Goal: Task Accomplishment & Management: Use online tool/utility

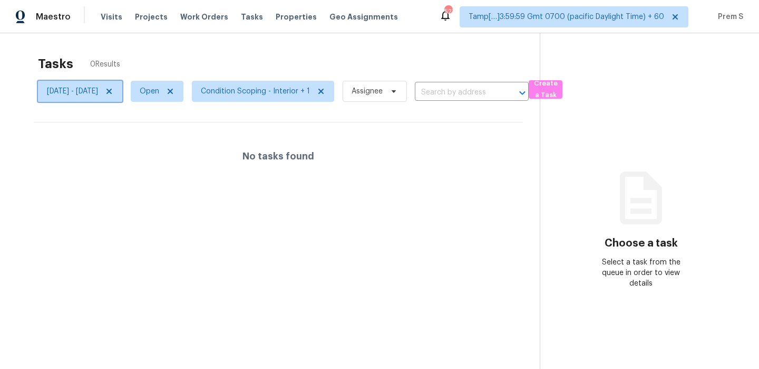
click at [112, 92] on icon at bounding box center [109, 91] width 5 height 5
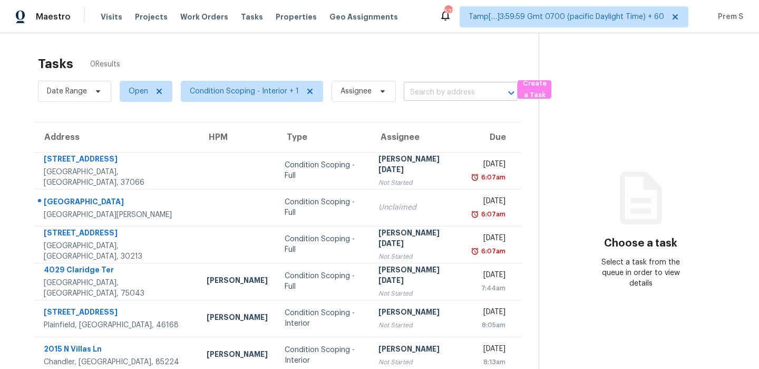
click at [455, 90] on input "text" at bounding box center [446, 92] width 84 height 16
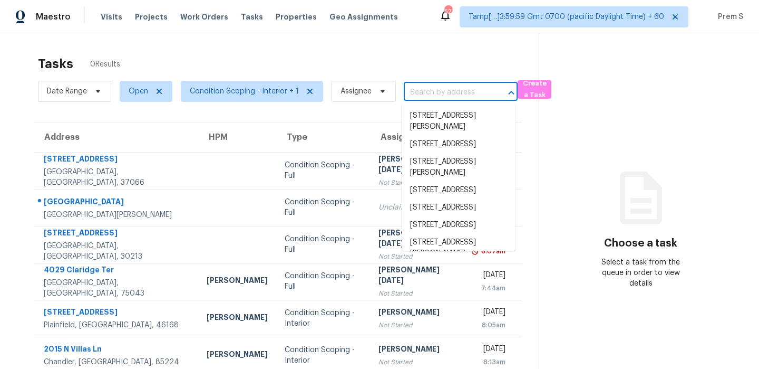
paste input "[STREET_ADDRESS]"
type input "[STREET_ADDRESS]"
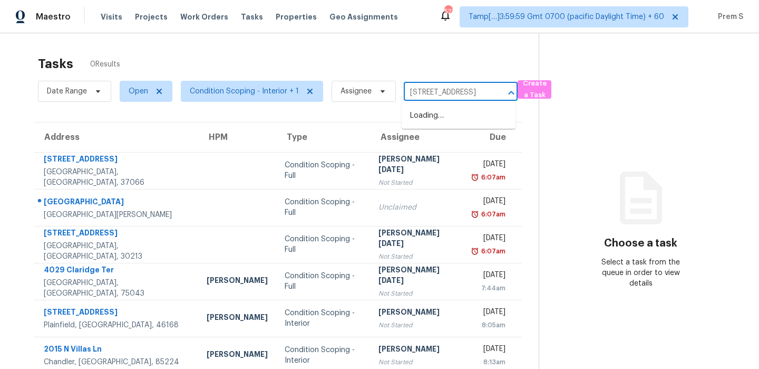
scroll to position [0, 23]
click at [435, 123] on li "[STREET_ADDRESS]" at bounding box center [459, 115] width 114 height 17
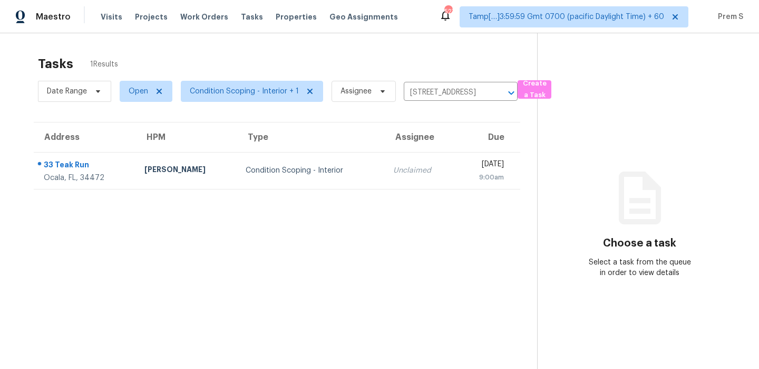
click at [456, 172] on td "[DATE] 9:00am" at bounding box center [488, 170] width 64 height 37
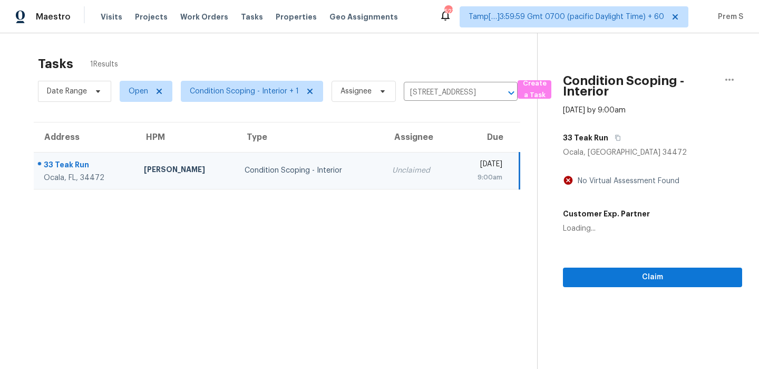
scroll to position [33, 0]
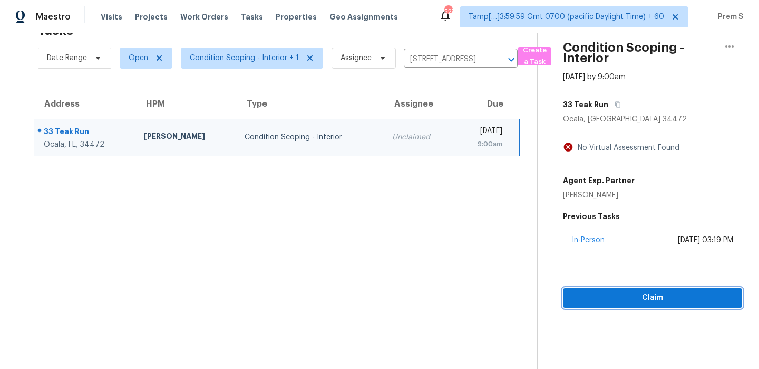
click at [649, 302] on span "Claim" at bounding box center [653, 297] width 162 height 13
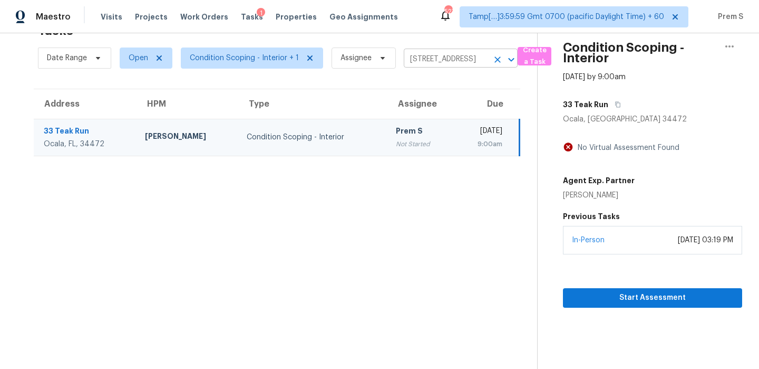
click at [497, 61] on icon "Clear" at bounding box center [498, 59] width 6 height 6
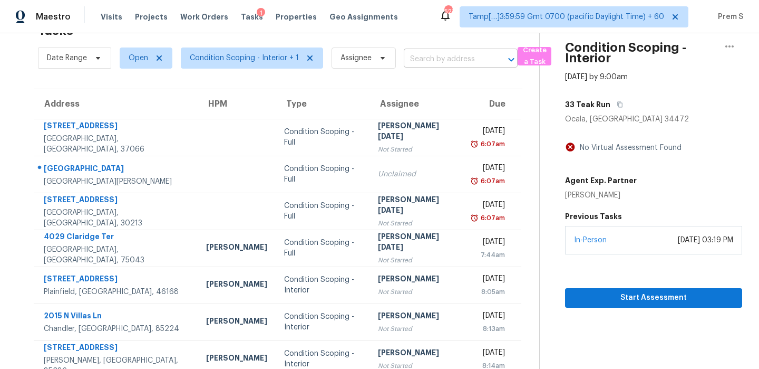
click at [458, 56] on input "text" at bounding box center [446, 59] width 84 height 16
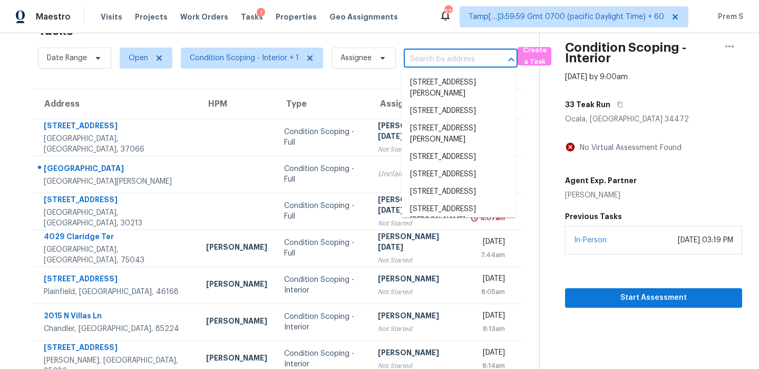
paste input "[STREET_ADDRESS]"
type input "[STREET_ADDRESS]"
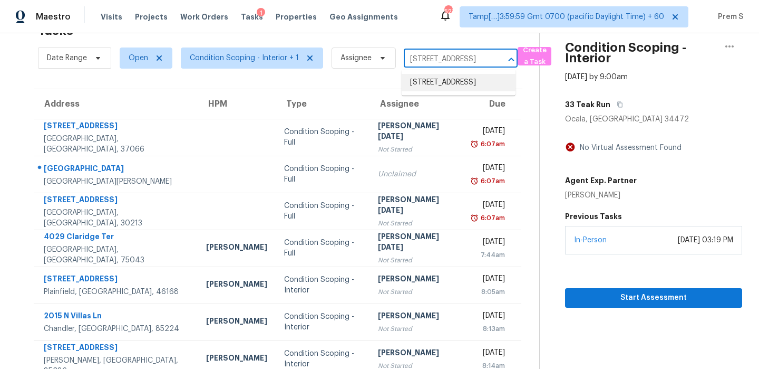
click at [445, 83] on li "[STREET_ADDRESS]" at bounding box center [459, 82] width 114 height 17
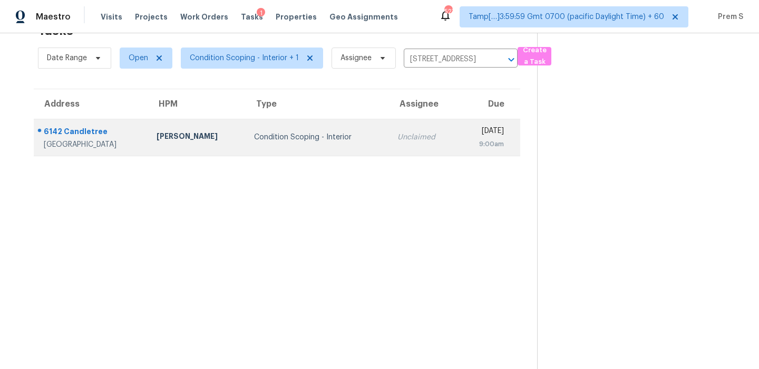
click at [393, 152] on td "Unclaimed" at bounding box center [423, 137] width 69 height 37
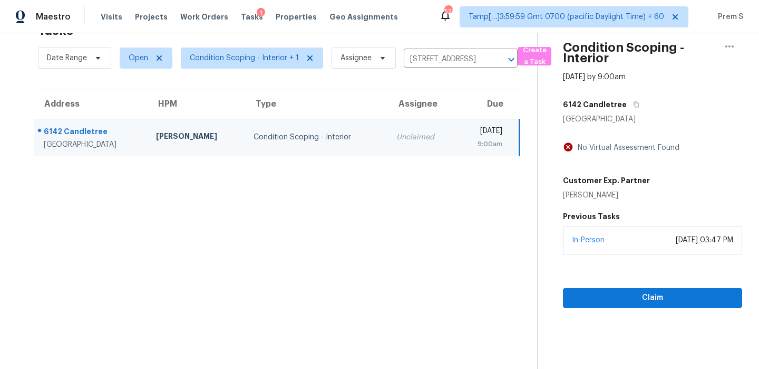
click at [595, 307] on section "Condition Scoping - Interior [DATE] by 9:00am [STREET_ADDRESS] No Virtual Asses…" at bounding box center [639, 184] width 205 height 369
click at [608, 303] on span "Claim" at bounding box center [653, 297] width 162 height 13
click at [495, 61] on icon "Clear" at bounding box center [498, 59] width 6 height 6
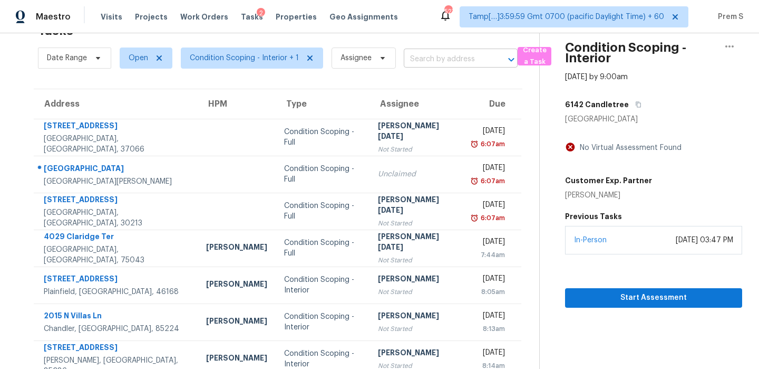
click at [435, 58] on input "text" at bounding box center [446, 59] width 84 height 16
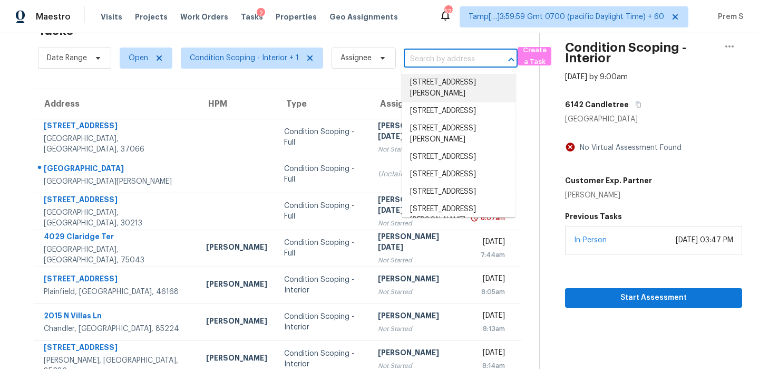
paste input "[STREET_ADDRESS][PERSON_NAME]"
type input "[STREET_ADDRESS][PERSON_NAME]"
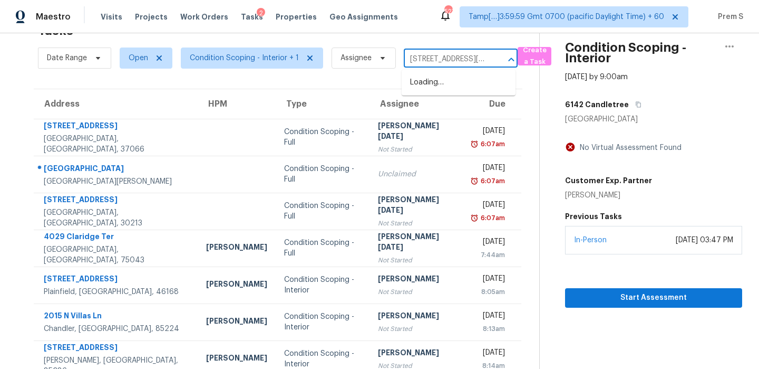
scroll to position [0, 62]
click at [436, 83] on li "[STREET_ADDRESS][PERSON_NAME]" at bounding box center [459, 88] width 114 height 28
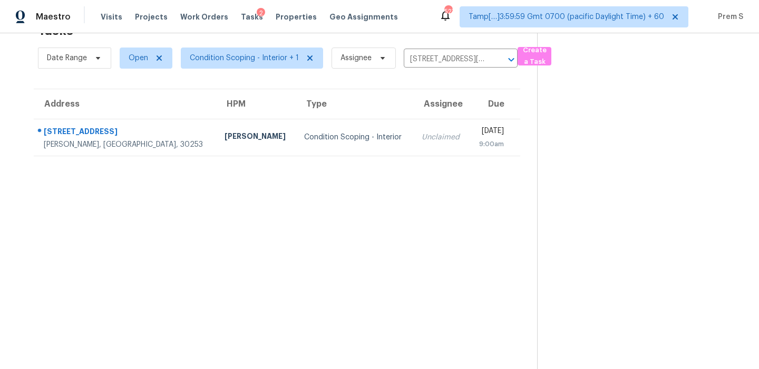
click at [413, 144] on td "Unclaimed" at bounding box center [441, 137] width 56 height 37
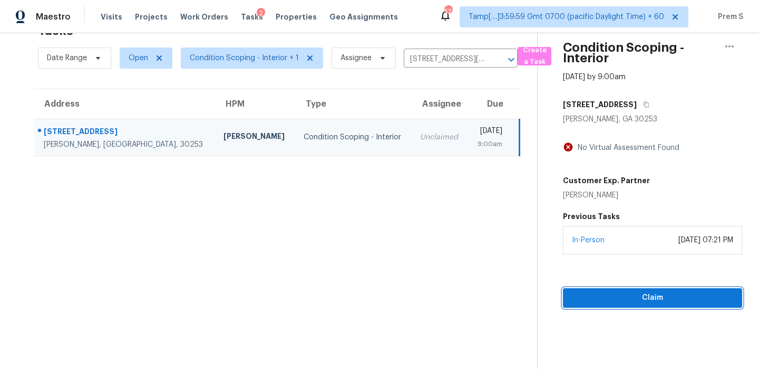
click at [623, 302] on span "Claim" at bounding box center [653, 297] width 162 height 13
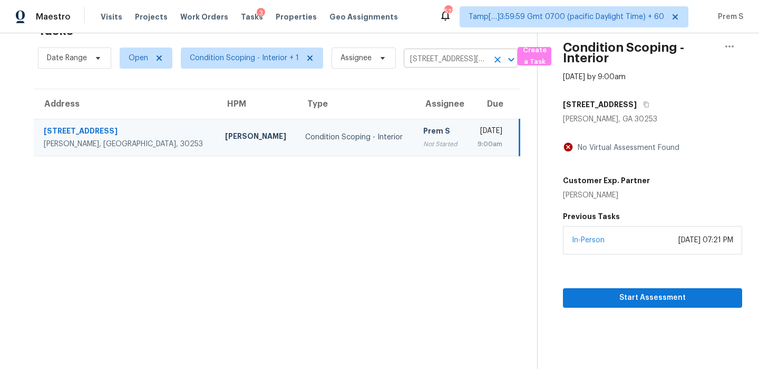
click at [497, 60] on icon "Clear" at bounding box center [498, 59] width 11 height 11
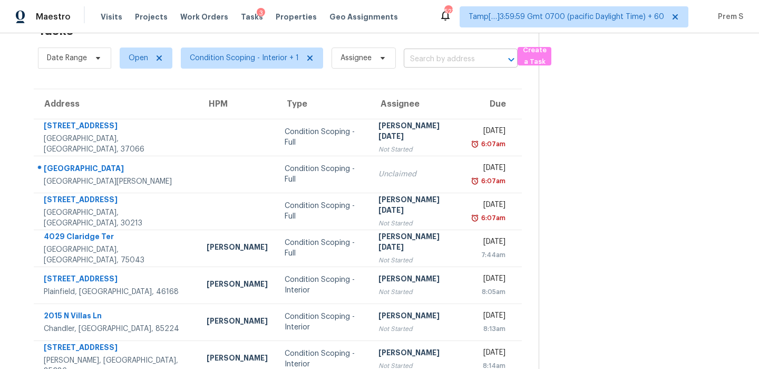
click at [430, 61] on input "text" at bounding box center [446, 59] width 84 height 16
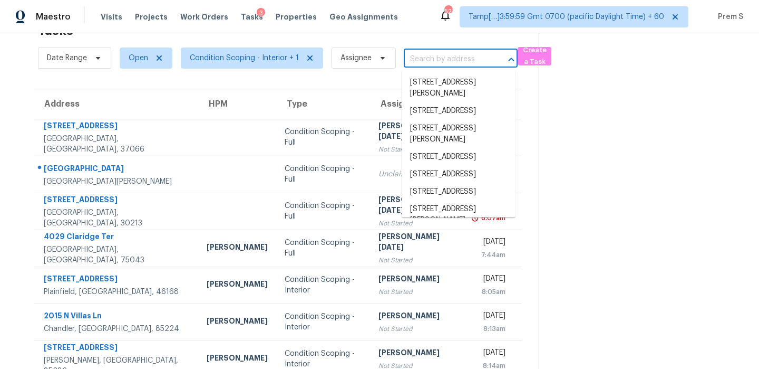
paste input "[STREET_ADDRESS][PERSON_NAME]"
type input "[STREET_ADDRESS][PERSON_NAME]"
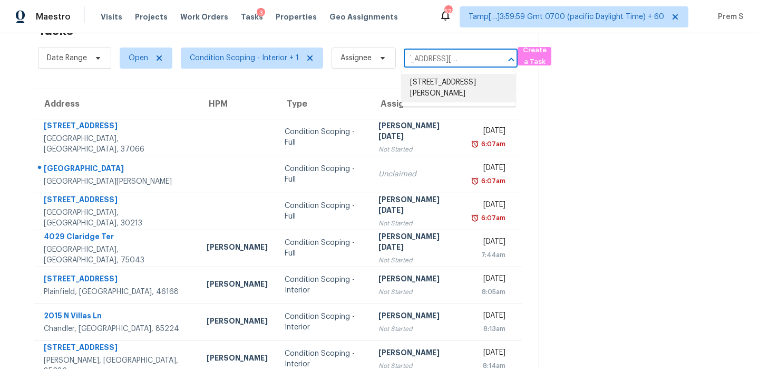
click at [455, 83] on li "[STREET_ADDRESS][PERSON_NAME]" at bounding box center [459, 88] width 114 height 28
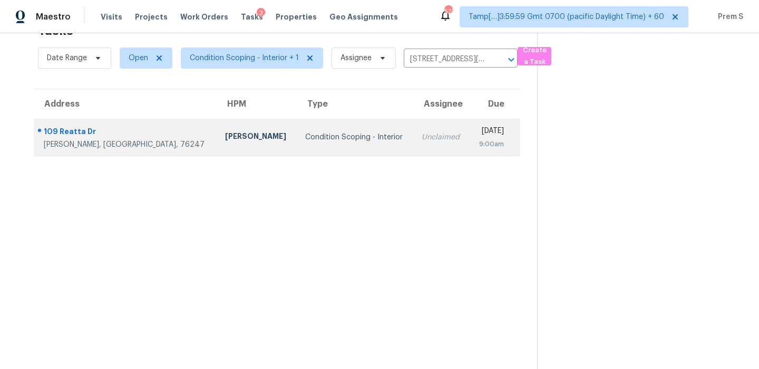
click at [413, 146] on td "Unclaimed" at bounding box center [441, 137] width 56 height 37
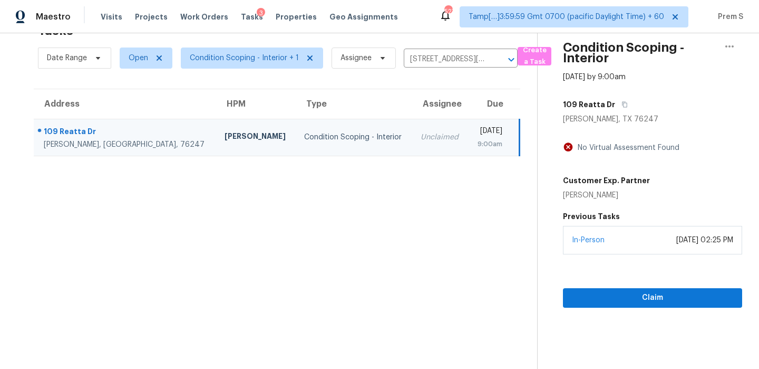
click at [634, 307] on section "Condition Scoping - Interior [DATE] by 9:00am [STREET_ADDRESS][PERSON_NAME] No …" at bounding box center [639, 184] width 205 height 369
click at [649, 301] on span "Claim" at bounding box center [653, 297] width 162 height 13
click at [493, 63] on icon "Clear" at bounding box center [498, 59] width 11 height 11
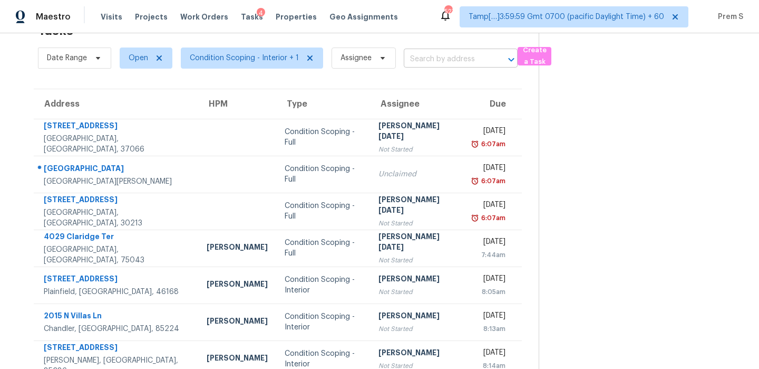
click at [457, 55] on input "text" at bounding box center [446, 59] width 84 height 16
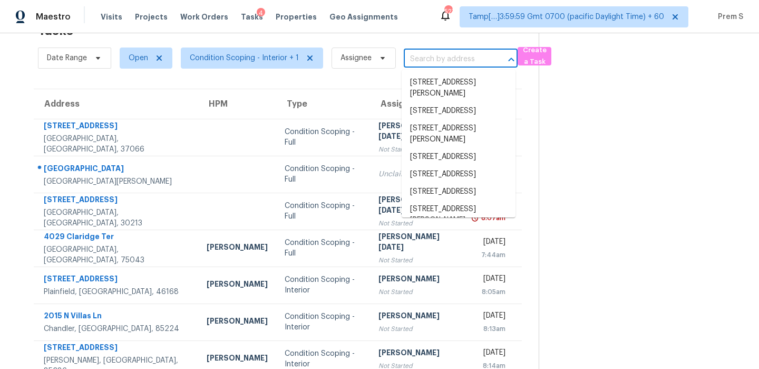
paste input "[STREET_ADDRESS][PERSON_NAME]"
type input "[STREET_ADDRESS][PERSON_NAME]"
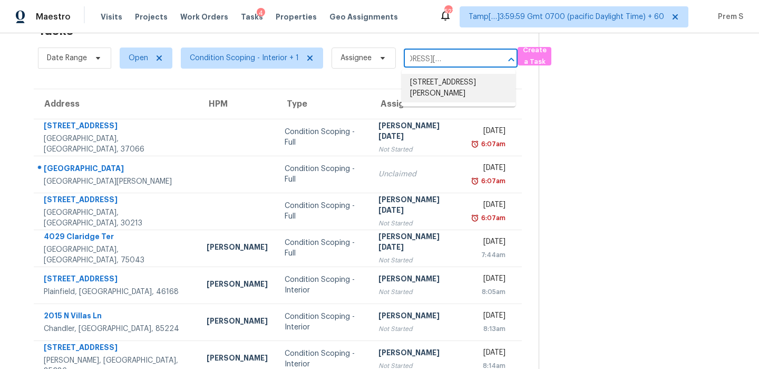
click at [455, 89] on li "[STREET_ADDRESS][PERSON_NAME]" at bounding box center [459, 88] width 114 height 28
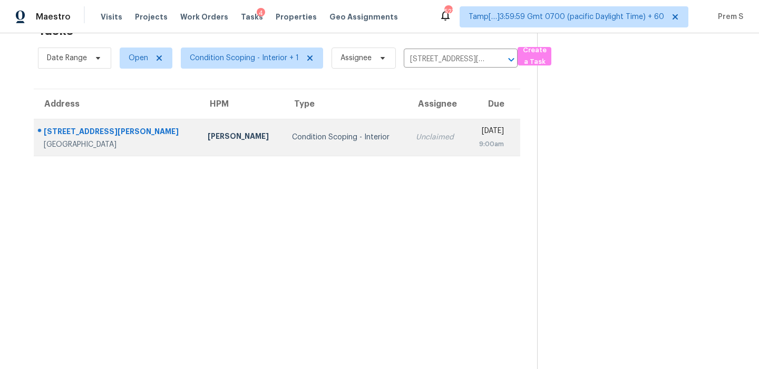
click at [467, 129] on td "[DATE] 9:00am" at bounding box center [494, 137] width 54 height 37
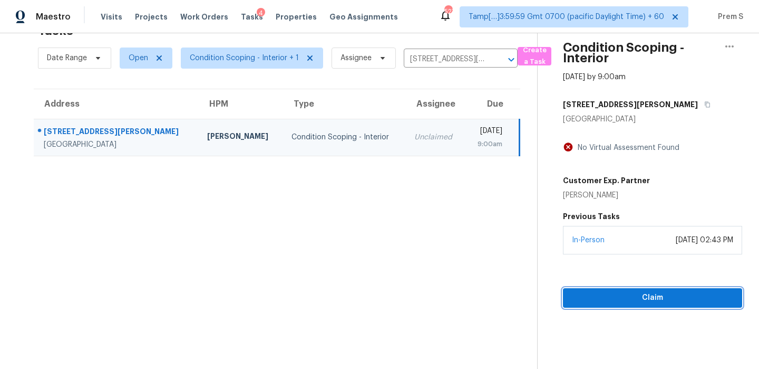
click at [617, 298] on span "Claim" at bounding box center [653, 297] width 162 height 13
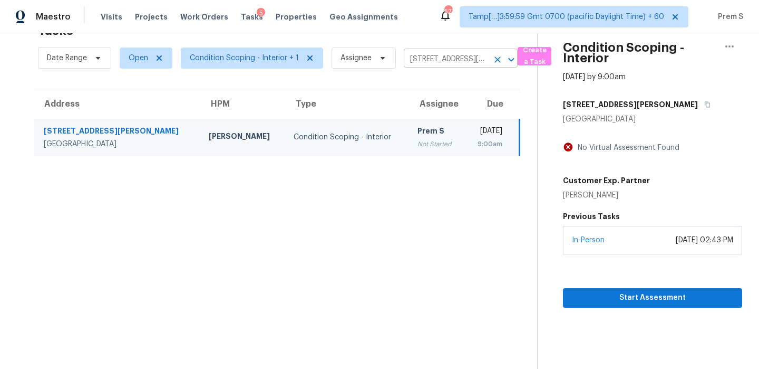
click at [495, 61] on icon "Clear" at bounding box center [498, 59] width 11 height 11
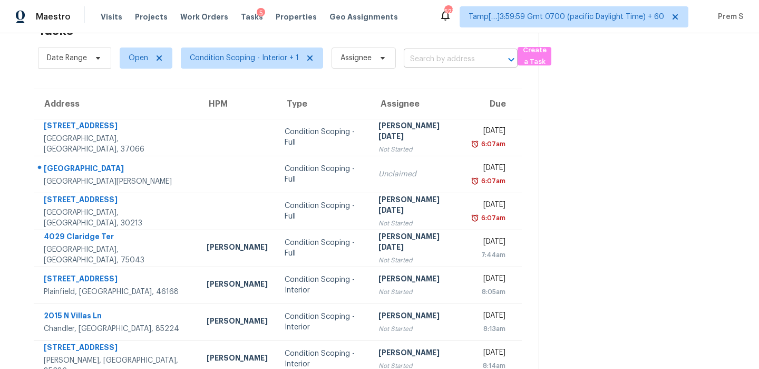
click at [435, 62] on input "text" at bounding box center [446, 59] width 84 height 16
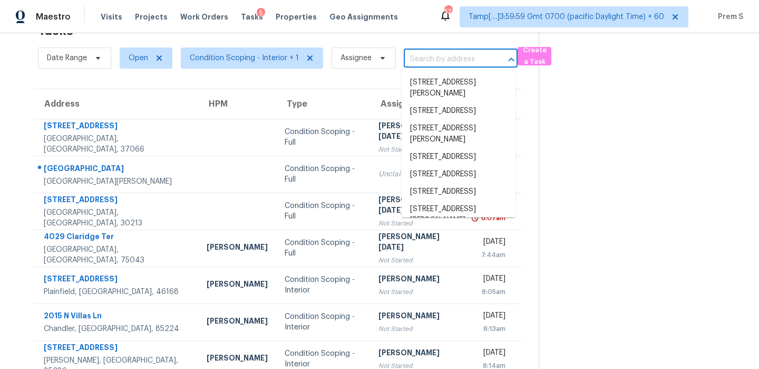
paste input "[STREET_ADDRESS]"
type input "[STREET_ADDRESS]"
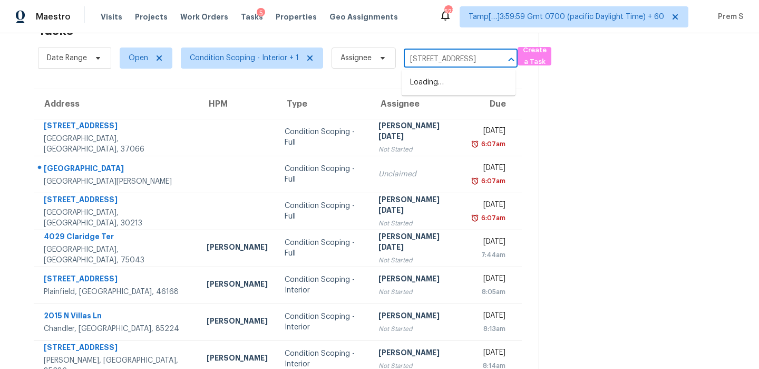
scroll to position [0, 68]
click at [437, 82] on li "[STREET_ADDRESS]" at bounding box center [459, 82] width 114 height 17
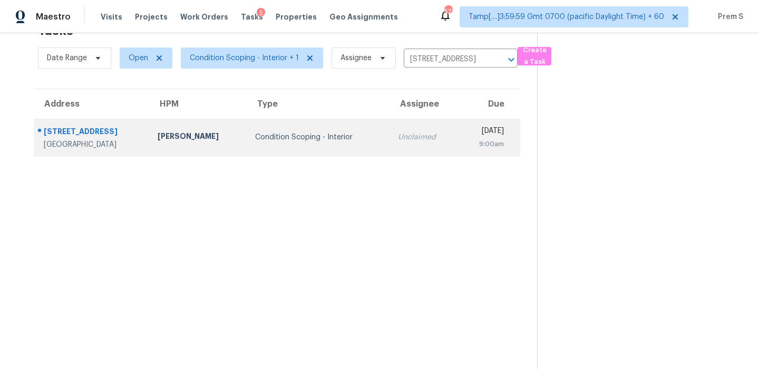
click at [458, 147] on td "[DATE] 9:00am" at bounding box center [489, 137] width 62 height 37
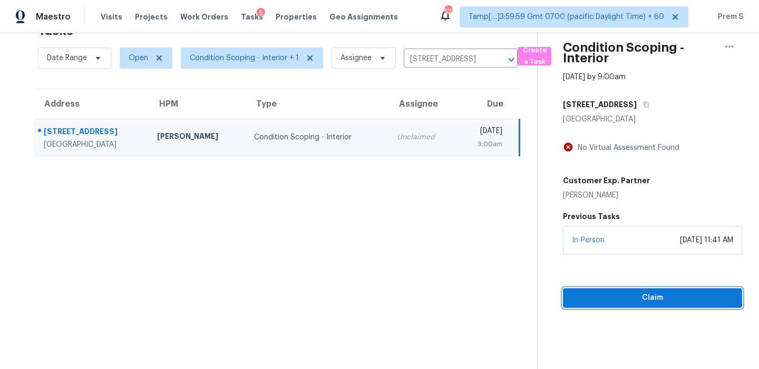
click at [658, 301] on span "Claim" at bounding box center [653, 297] width 162 height 13
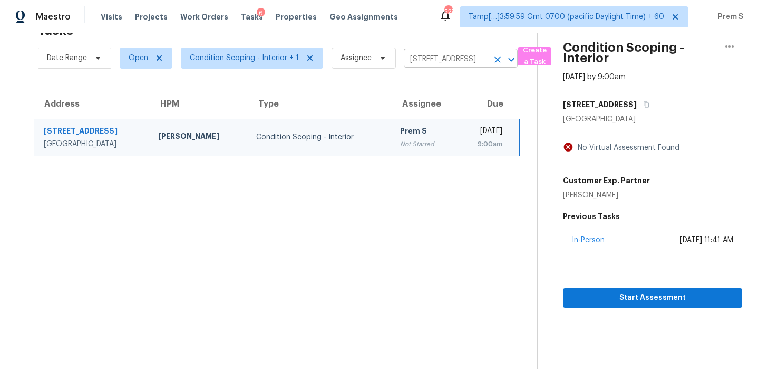
click at [495, 61] on icon "Clear" at bounding box center [498, 59] width 11 height 11
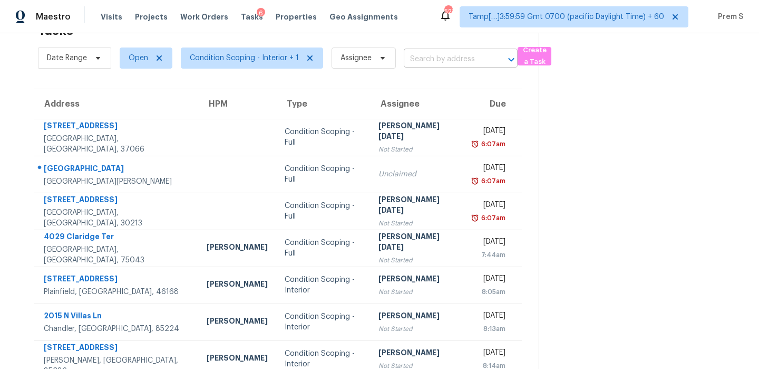
click at [439, 60] on input "text" at bounding box center [446, 59] width 84 height 16
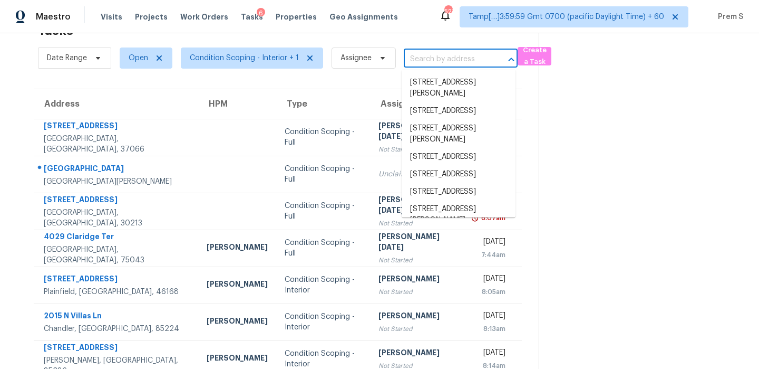
paste input "[STREET_ADDRESS][PERSON_NAME]"
type input "[STREET_ADDRESS][PERSON_NAME]"
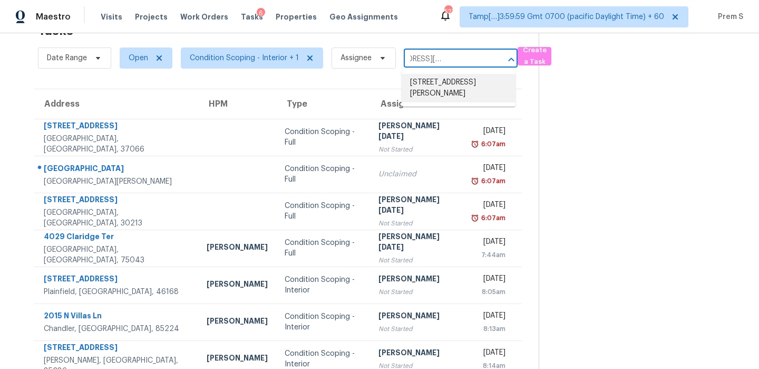
click at [440, 84] on li "[STREET_ADDRESS][PERSON_NAME]" at bounding box center [459, 88] width 114 height 28
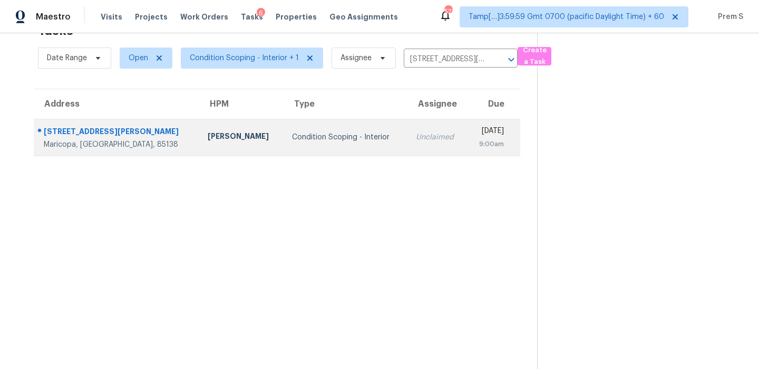
click at [475, 142] on div "9:00am" at bounding box center [489, 144] width 29 height 11
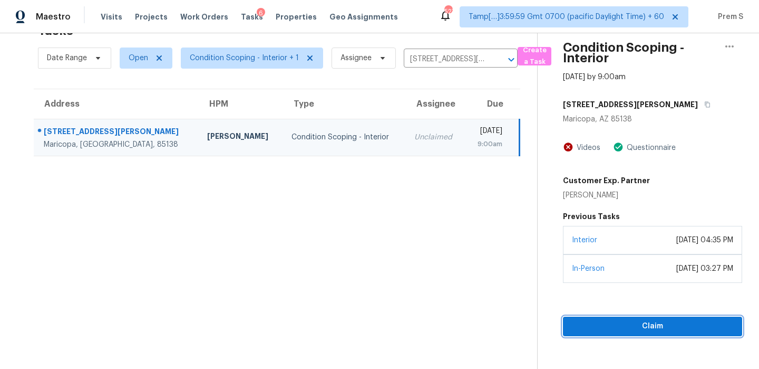
click at [621, 333] on button "Claim" at bounding box center [652, 326] width 179 height 20
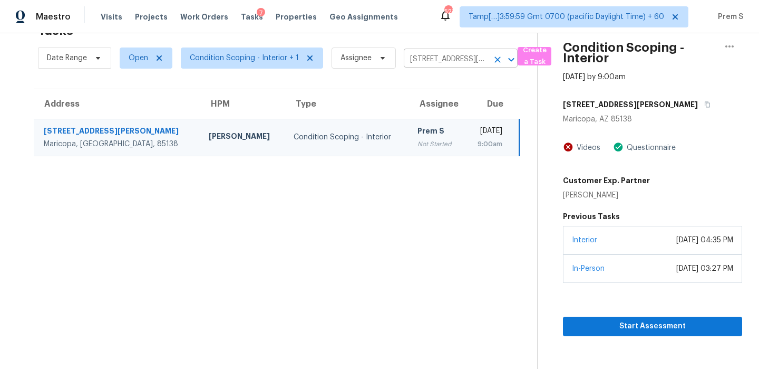
click at [495, 57] on icon "Clear" at bounding box center [498, 59] width 6 height 6
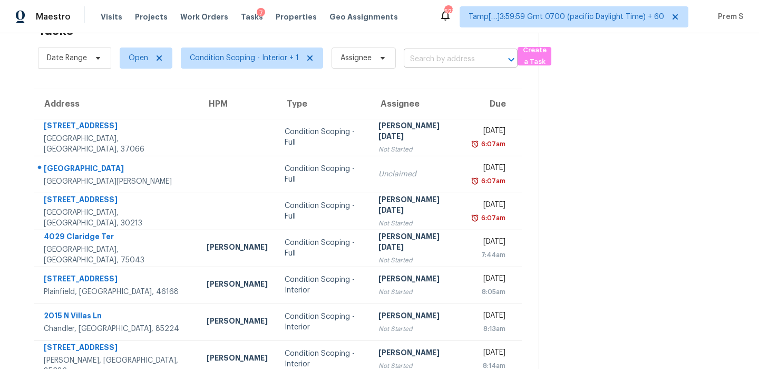
click at [436, 64] on input "text" at bounding box center [446, 59] width 84 height 16
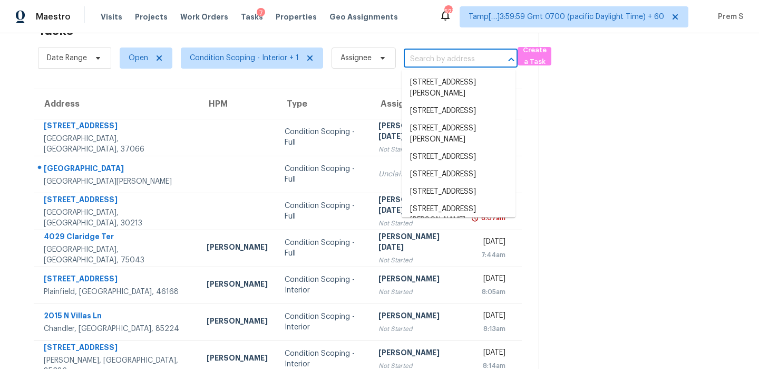
paste input "[STREET_ADDRESS]"
type input "[STREET_ADDRESS]"
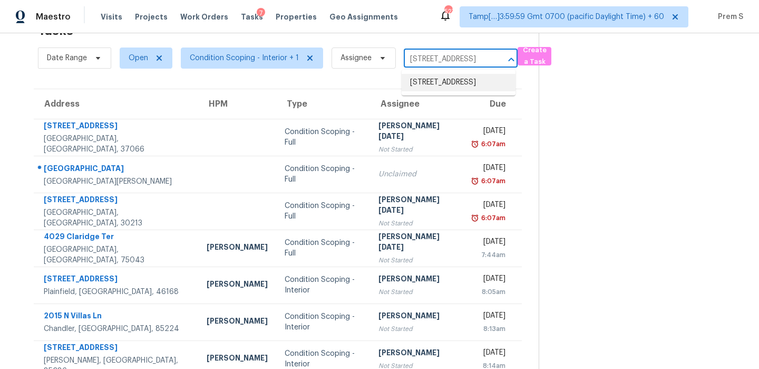
click at [440, 78] on li "[STREET_ADDRESS]" at bounding box center [459, 82] width 114 height 17
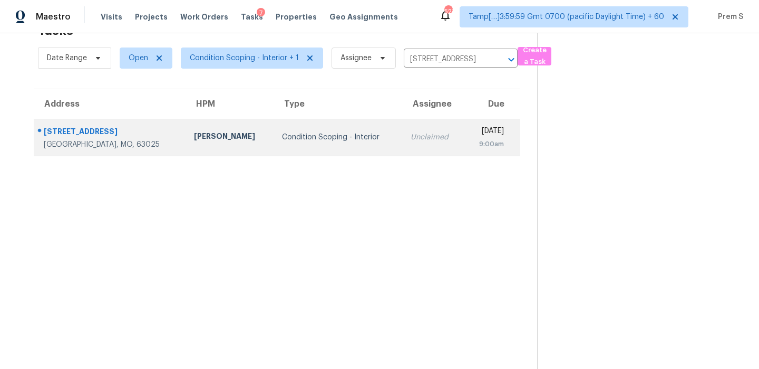
click at [473, 141] on div "9:00am" at bounding box center [488, 144] width 31 height 11
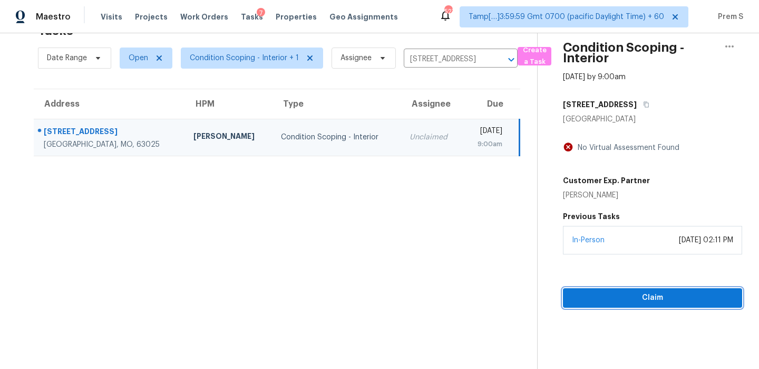
click at [661, 302] on span "Claim" at bounding box center [653, 297] width 162 height 13
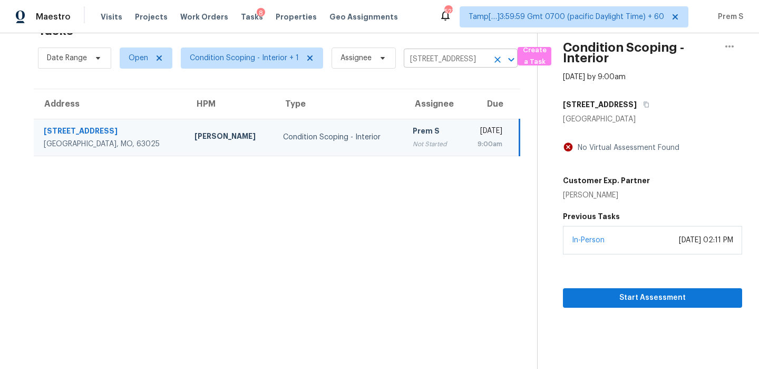
click at [496, 65] on button "Clear" at bounding box center [497, 59] width 15 height 15
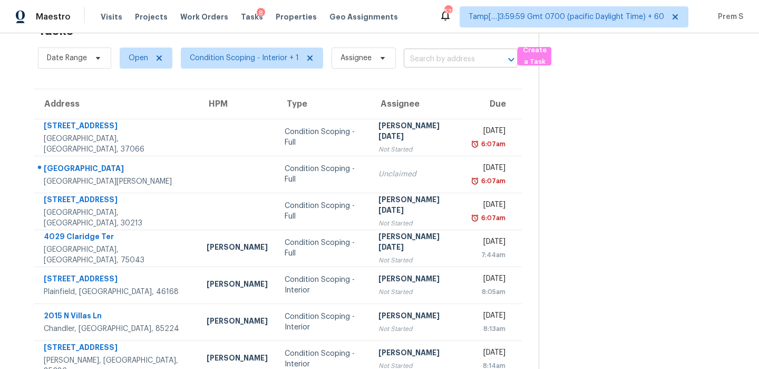
click at [446, 57] on input "text" at bounding box center [446, 59] width 84 height 16
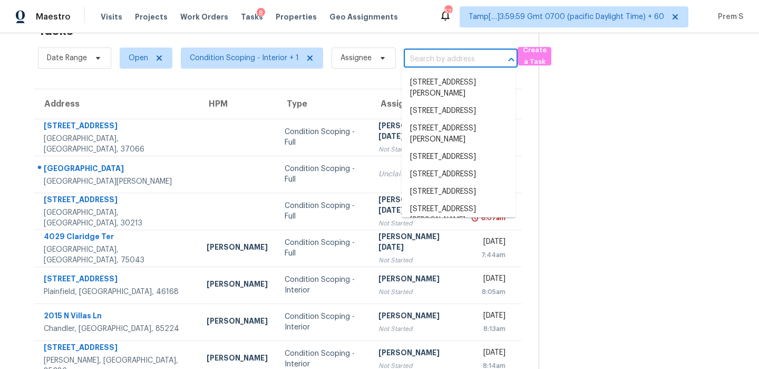
paste input "[STREET_ADDRESS]"
type input "[STREET_ADDRESS]"
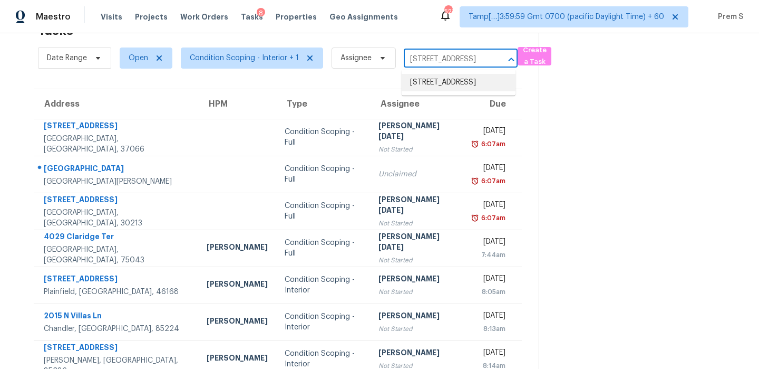
click at [454, 91] on li "[STREET_ADDRESS]" at bounding box center [459, 82] width 114 height 17
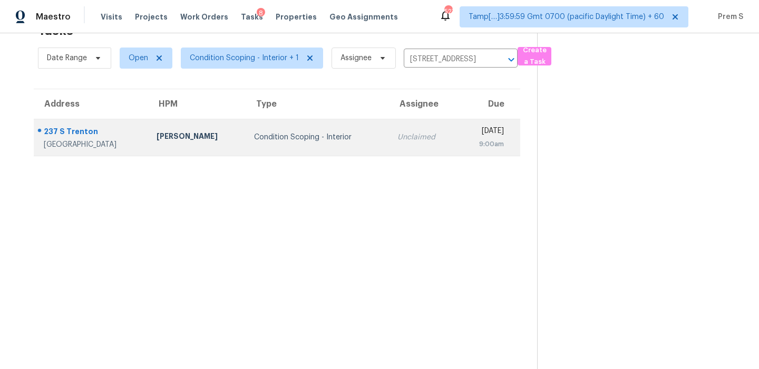
click at [398, 144] on td "Unclaimed" at bounding box center [423, 137] width 69 height 37
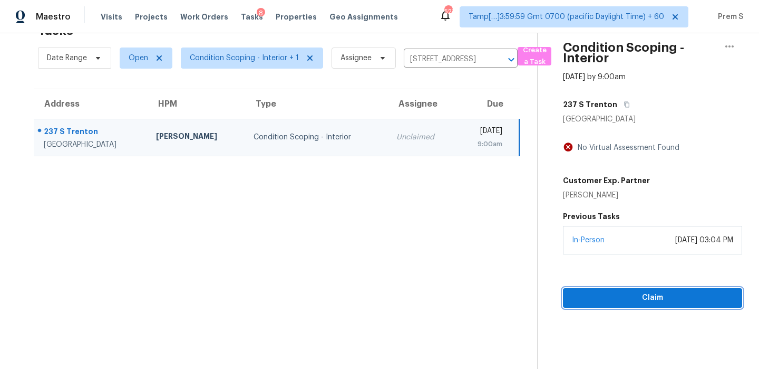
click at [697, 300] on span "Claim" at bounding box center [653, 297] width 162 height 13
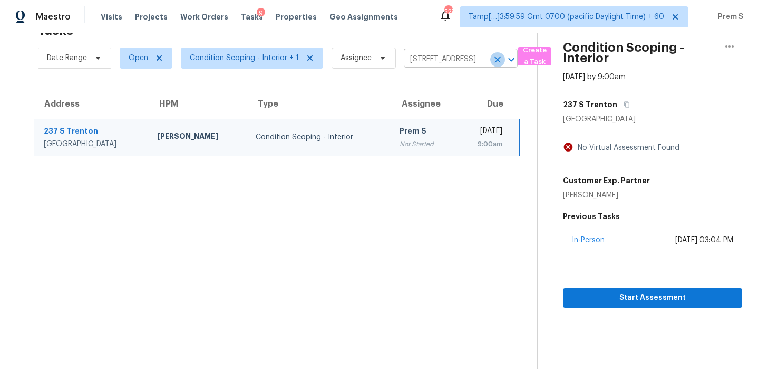
click at [495, 56] on icon "Clear" at bounding box center [498, 59] width 11 height 11
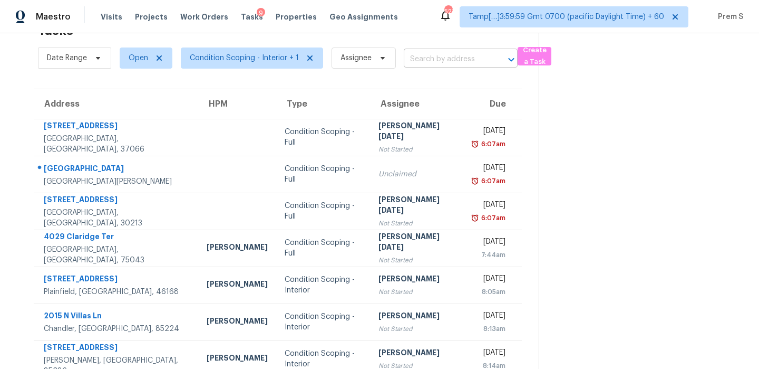
click at [429, 59] on input "text" at bounding box center [446, 59] width 84 height 16
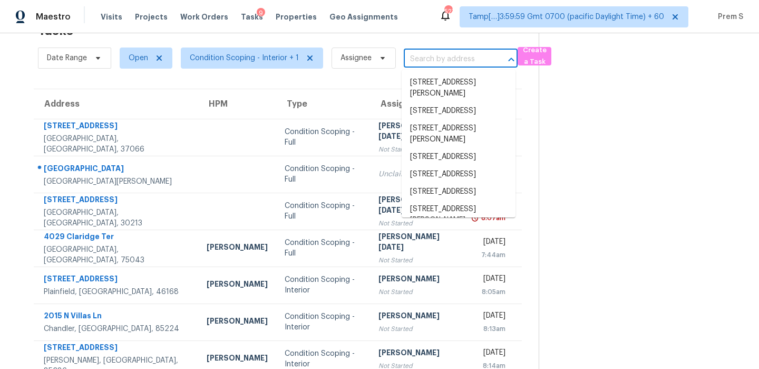
paste input "[STREET_ADDRESS]"
type input "[STREET_ADDRESS]"
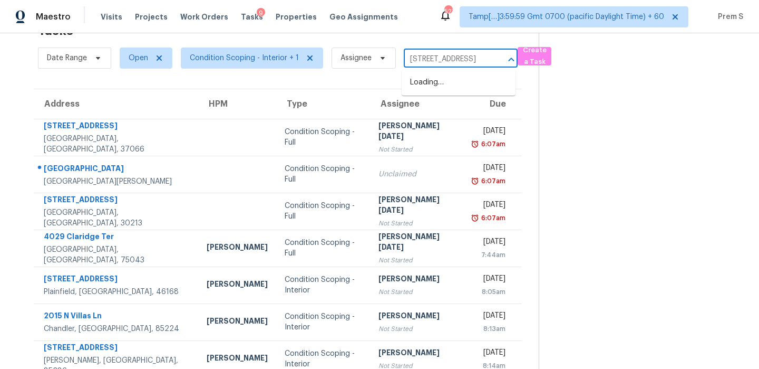
scroll to position [0, 60]
click at [417, 82] on li "[STREET_ADDRESS]" at bounding box center [459, 82] width 114 height 17
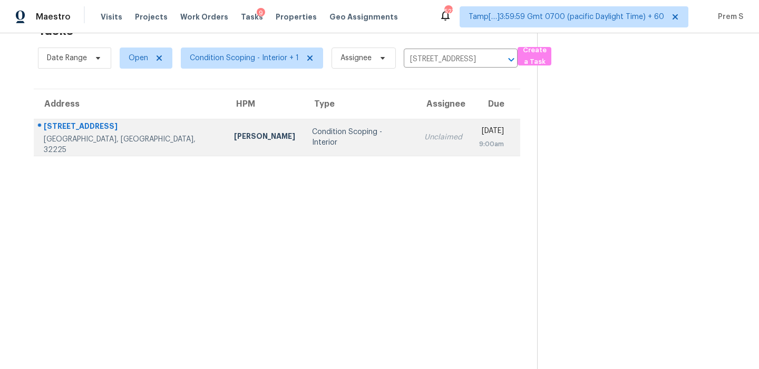
click at [471, 120] on td "[DATE] 9:00am" at bounding box center [496, 137] width 50 height 37
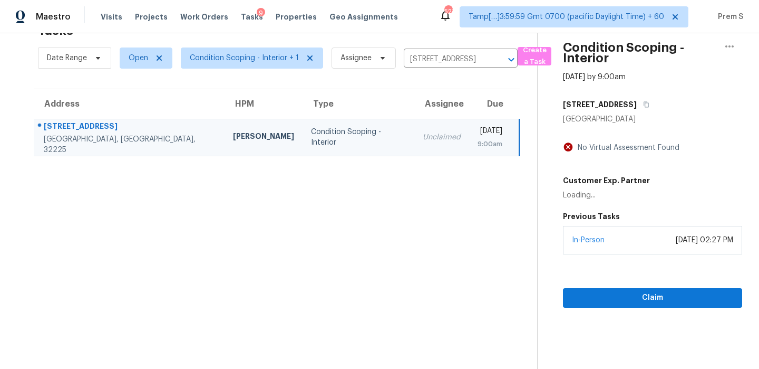
click at [611, 246] on div "In-Person [DATE] 02:27 PM" at bounding box center [652, 240] width 179 height 28
click at [662, 302] on span "Claim" at bounding box center [653, 297] width 162 height 13
click at [493, 60] on icon "Clear" at bounding box center [498, 59] width 11 height 11
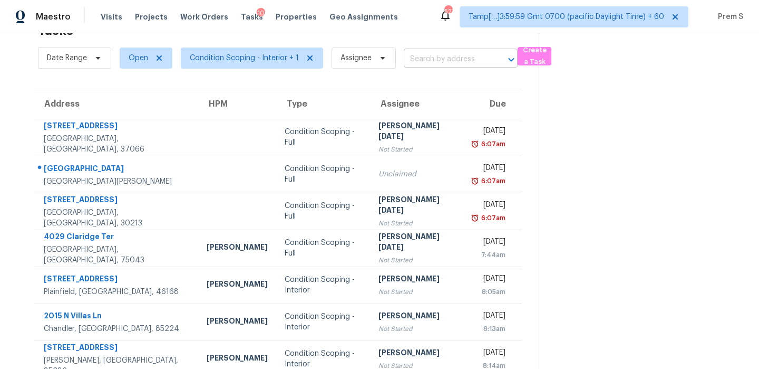
click at [439, 54] on input "text" at bounding box center [446, 59] width 84 height 16
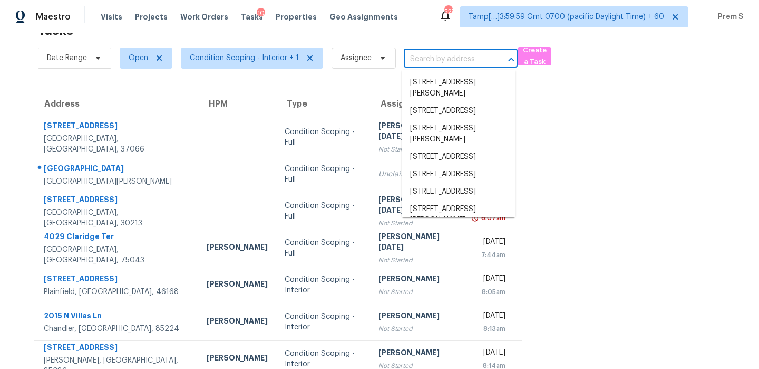
paste input "[STREET_ADDRESS]"
type input "[STREET_ADDRESS]"
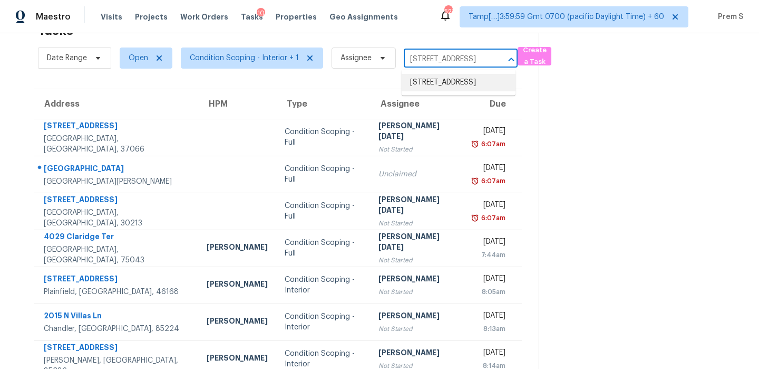
click at [440, 91] on li "[STREET_ADDRESS]" at bounding box center [459, 82] width 114 height 17
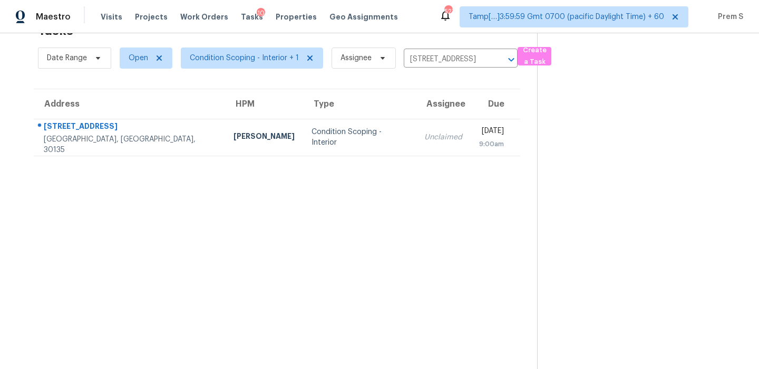
click at [471, 152] on td "[DATE] 9:00am" at bounding box center [496, 137] width 50 height 37
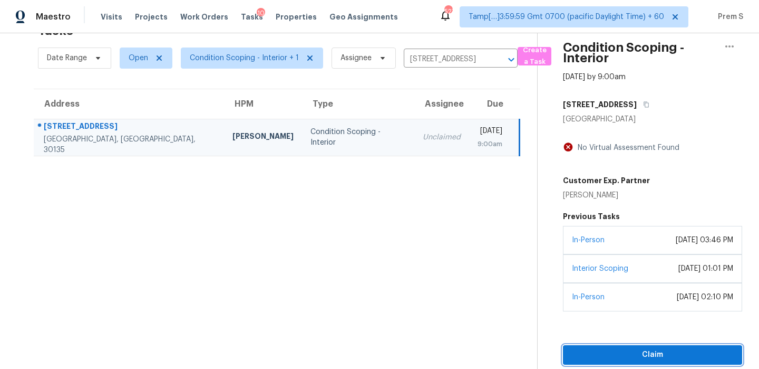
click at [600, 351] on span "Claim" at bounding box center [653, 354] width 162 height 13
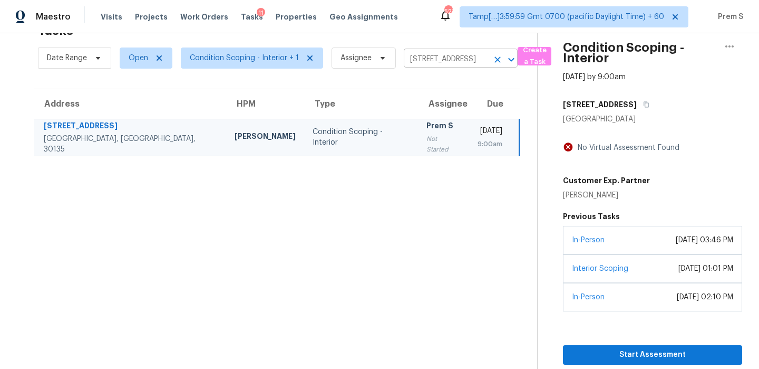
click at [496, 60] on icon "Clear" at bounding box center [498, 59] width 6 height 6
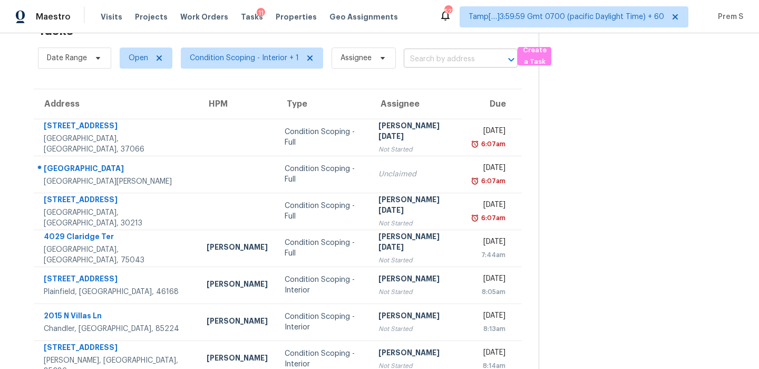
click at [436, 63] on input "text" at bounding box center [446, 59] width 84 height 16
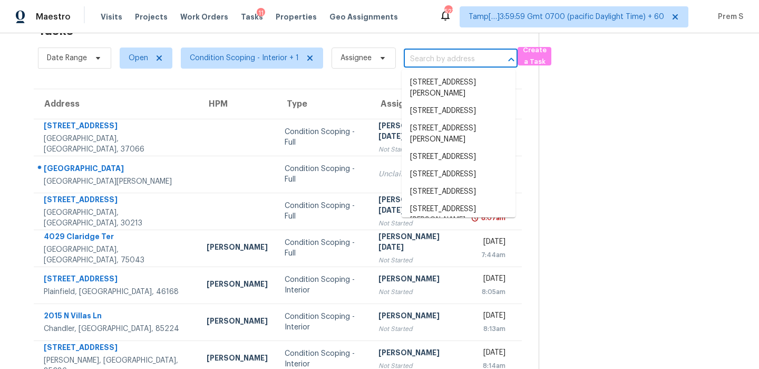
paste input "[STREET_ADDRESS]"
type input "[STREET_ADDRESS]"
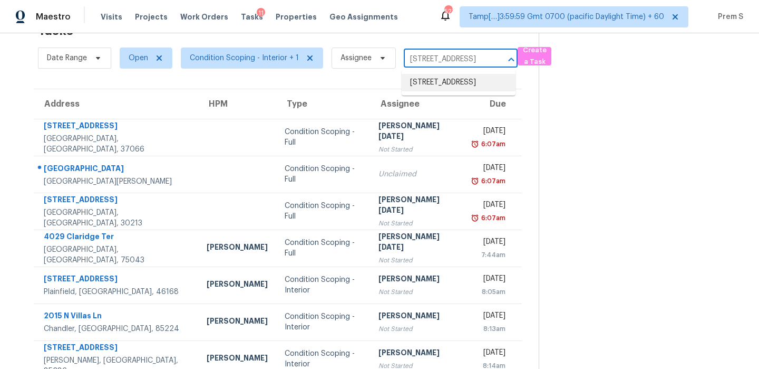
click at [448, 89] on li "[STREET_ADDRESS]" at bounding box center [459, 82] width 114 height 17
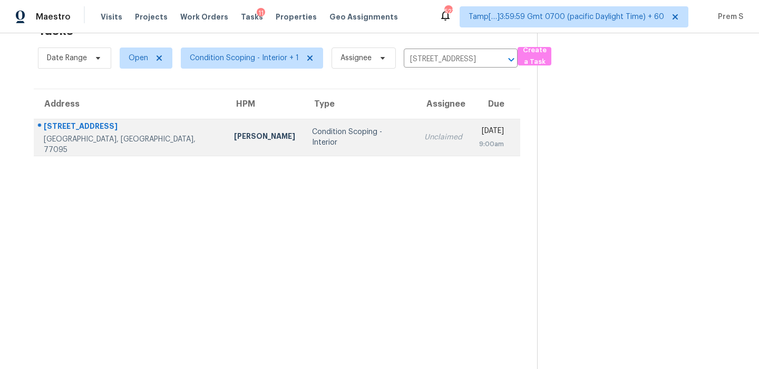
click at [416, 145] on td "Unclaimed" at bounding box center [443, 137] width 55 height 37
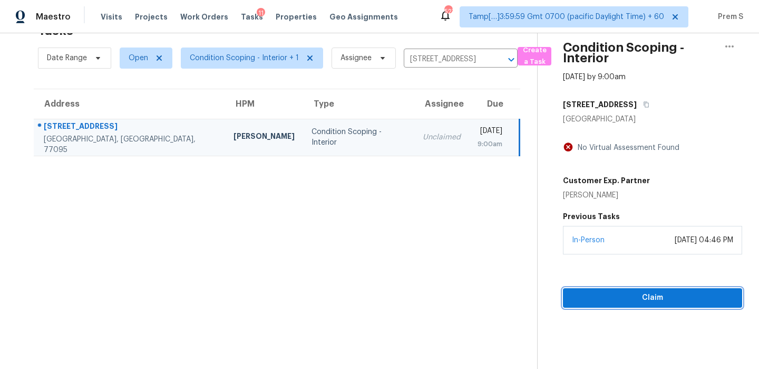
click at [629, 305] on button "Claim" at bounding box center [652, 298] width 179 height 20
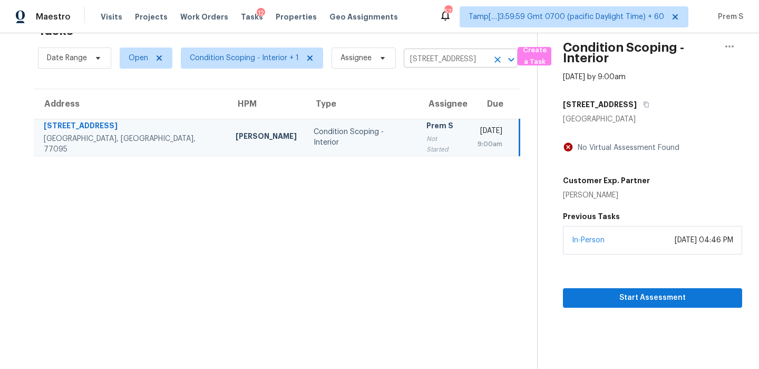
click at [494, 62] on icon "Clear" at bounding box center [498, 59] width 11 height 11
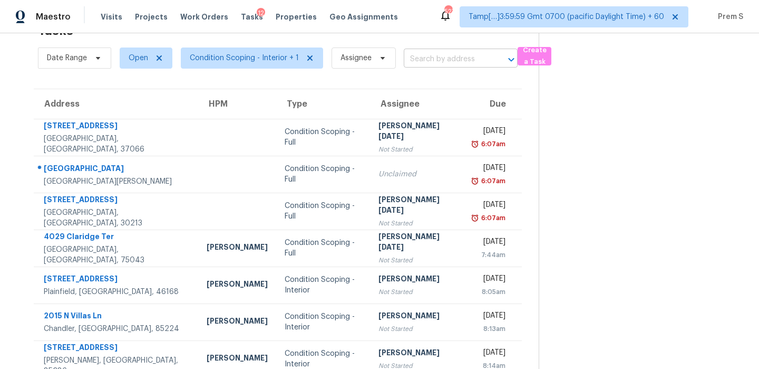
click at [440, 60] on input "text" at bounding box center [446, 59] width 84 height 16
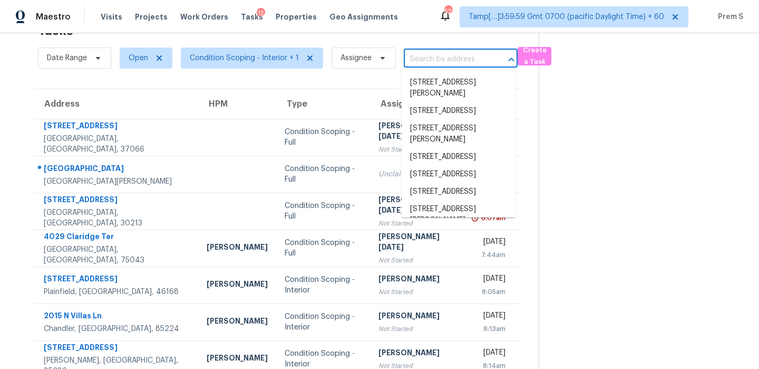
paste input "[STREET_ADDRESS]"
type input "[STREET_ADDRESS]"
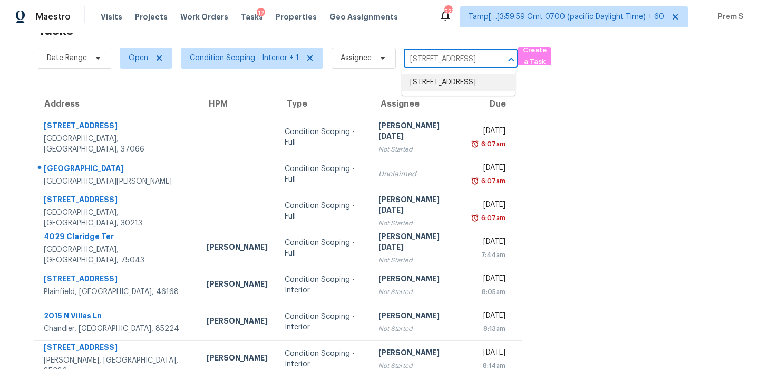
click at [438, 91] on li "[STREET_ADDRESS]" at bounding box center [459, 82] width 114 height 17
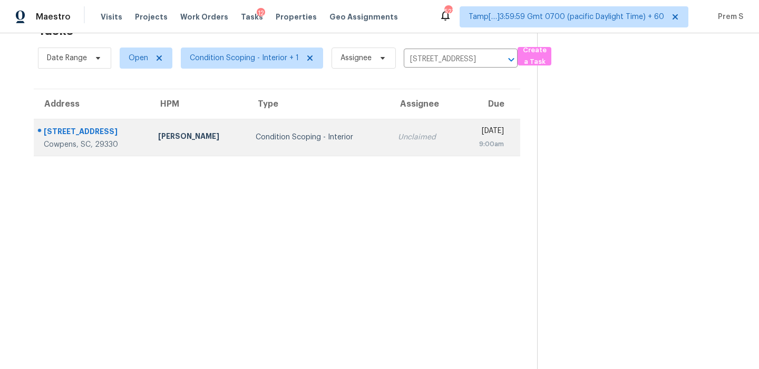
click at [411, 146] on td "Unclaimed" at bounding box center [424, 137] width 69 height 37
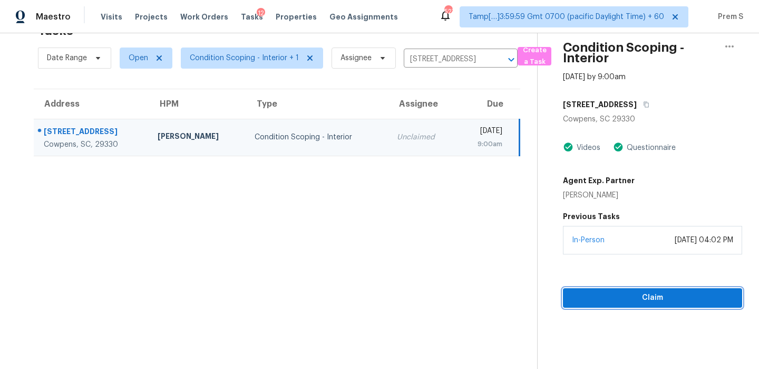
click at [609, 293] on span "Claim" at bounding box center [653, 297] width 162 height 13
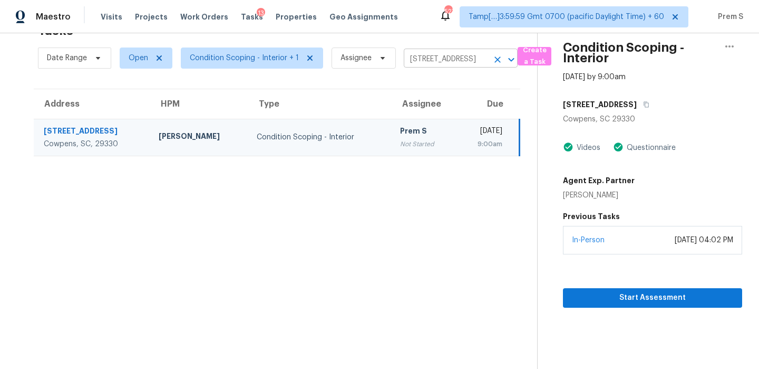
click at [493, 60] on icon "Clear" at bounding box center [498, 59] width 11 height 11
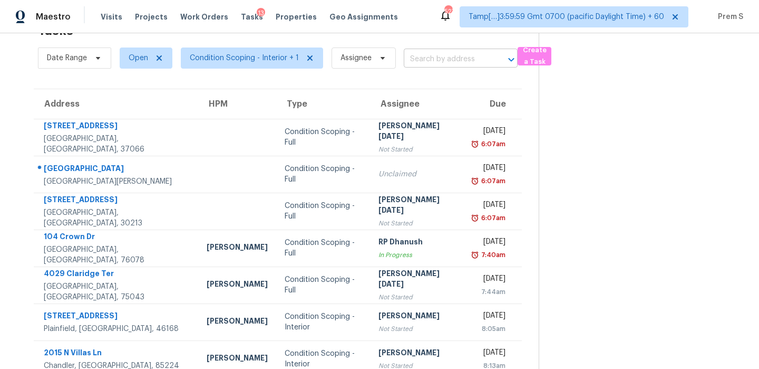
click at [443, 56] on input "text" at bounding box center [446, 59] width 84 height 16
paste input "[STREET_ADDRESS][PERSON_NAME]"
type input "[STREET_ADDRESS][PERSON_NAME]"
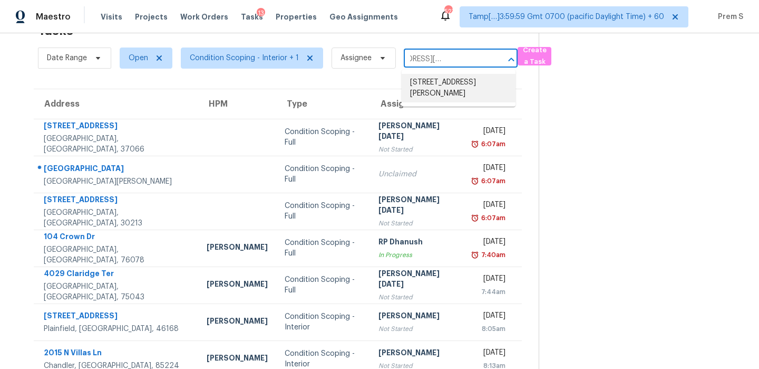
click at [442, 77] on li "[STREET_ADDRESS][PERSON_NAME]" at bounding box center [459, 88] width 114 height 28
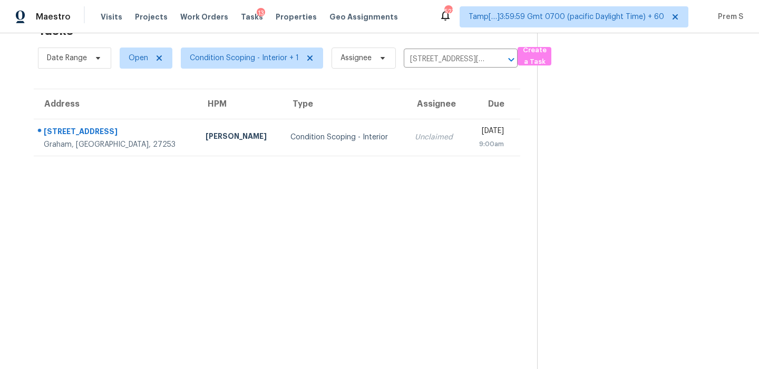
click at [466, 132] on td "[DATE] 9:00am" at bounding box center [493, 137] width 54 height 37
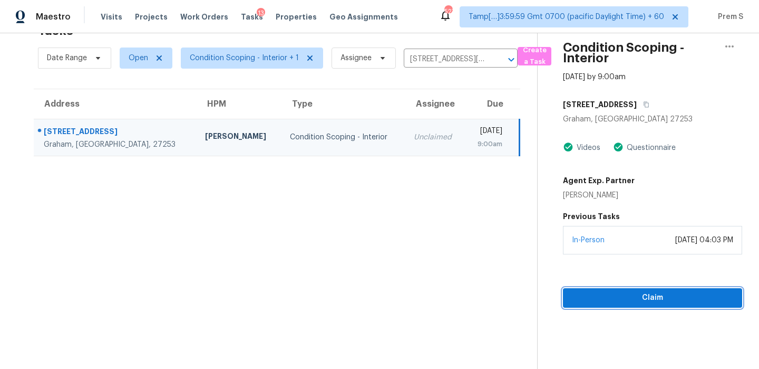
click at [586, 294] on span "Claim" at bounding box center [653, 297] width 162 height 13
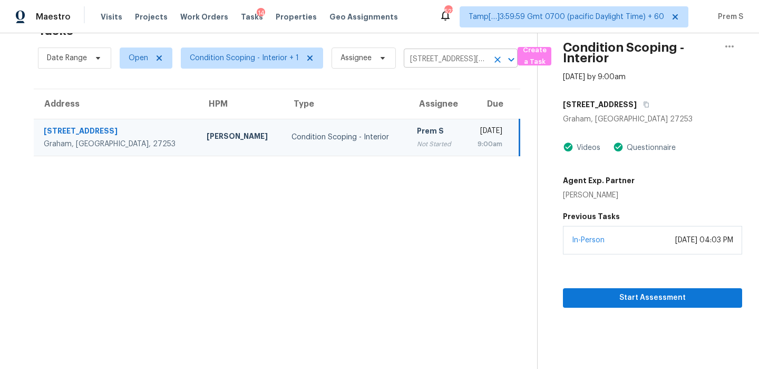
click at [496, 62] on icon "Clear" at bounding box center [498, 59] width 11 height 11
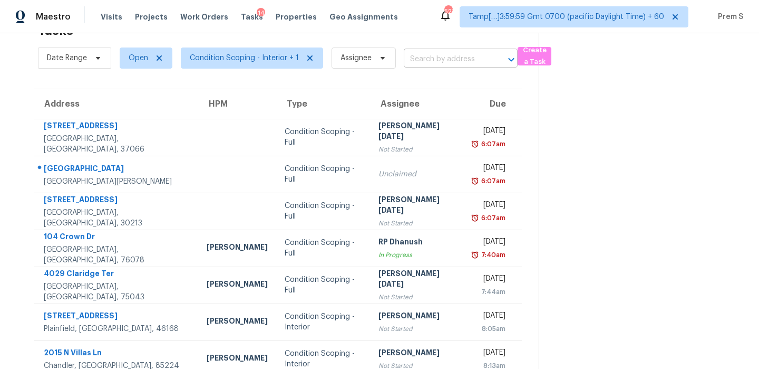
click at [433, 63] on input "text" at bounding box center [446, 59] width 84 height 16
paste input "[STREET_ADDRESS][PERSON_NAME]"
type input "[STREET_ADDRESS][PERSON_NAME]"
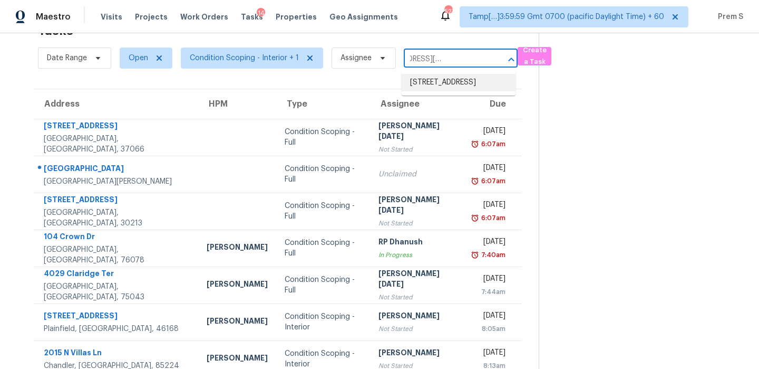
click at [464, 89] on li "[STREET_ADDRESS]" at bounding box center [459, 82] width 114 height 17
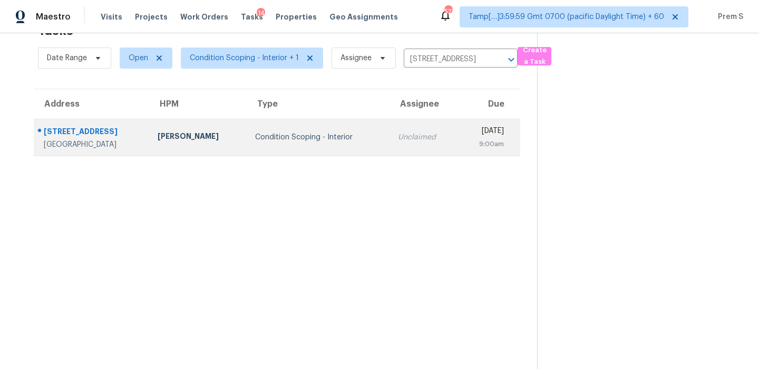
click at [408, 146] on td "Unclaimed" at bounding box center [424, 137] width 69 height 37
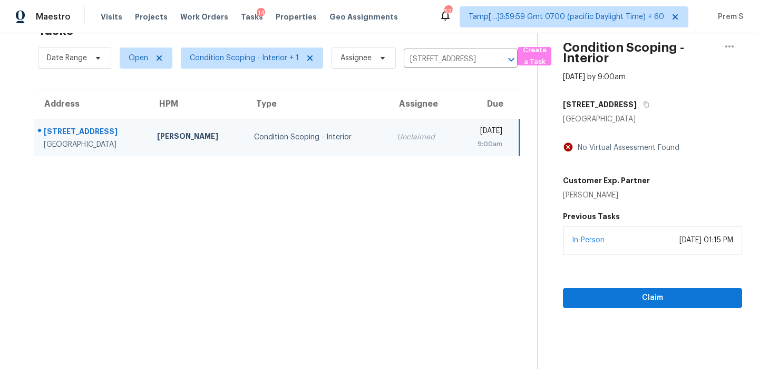
click at [641, 247] on div "In-Person [DATE] 01:15 PM" at bounding box center [652, 240] width 179 height 28
click at [631, 295] on span "Claim" at bounding box center [653, 297] width 162 height 13
click at [495, 60] on icon "Clear" at bounding box center [498, 59] width 6 height 6
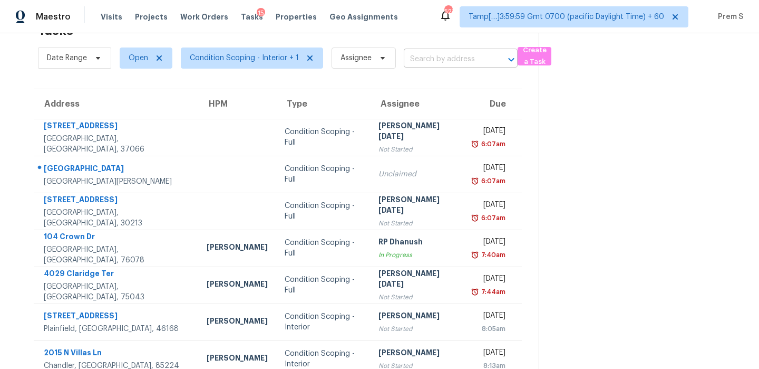
click at [429, 63] on input "text" at bounding box center [446, 59] width 84 height 16
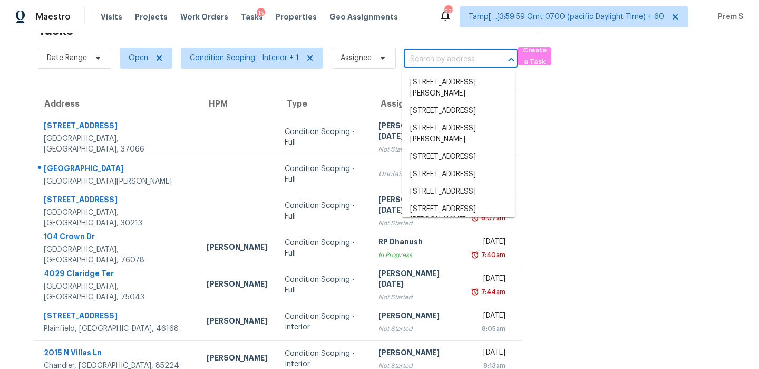
paste input "[STREET_ADDRESS]"
type input "[STREET_ADDRESS]"
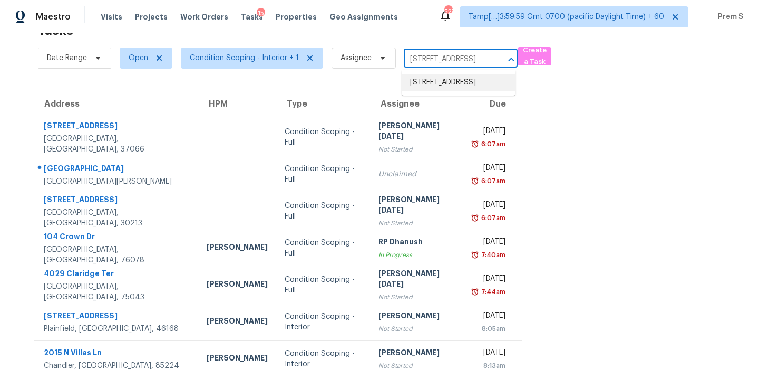
click at [437, 89] on li "[STREET_ADDRESS]" at bounding box center [459, 82] width 114 height 17
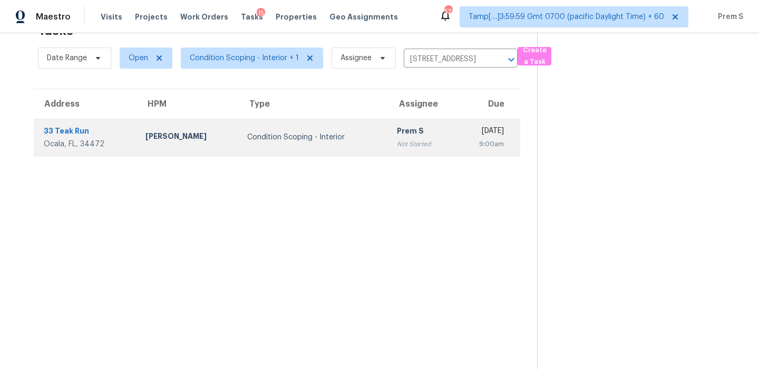
click at [398, 130] on td "Prem S Not Started" at bounding box center [422, 137] width 67 height 37
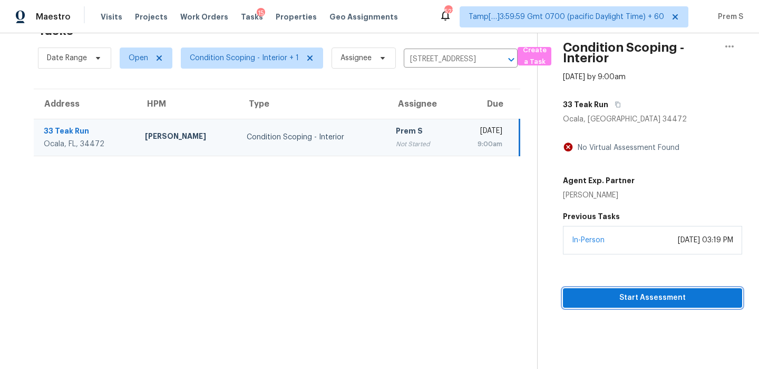
click at [668, 300] on span "Start Assessment" at bounding box center [653, 297] width 162 height 13
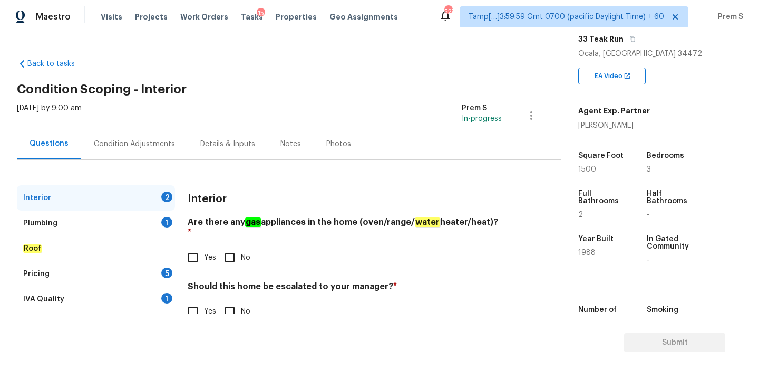
scroll to position [266, 0]
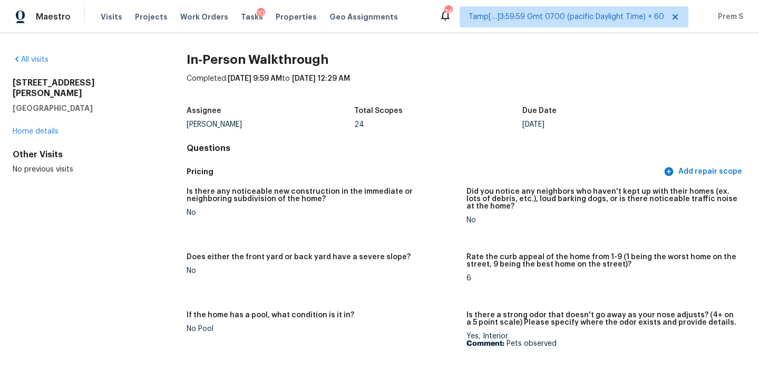
scroll to position [3664, 0]
